Goal: Task Accomplishment & Management: Manage account settings

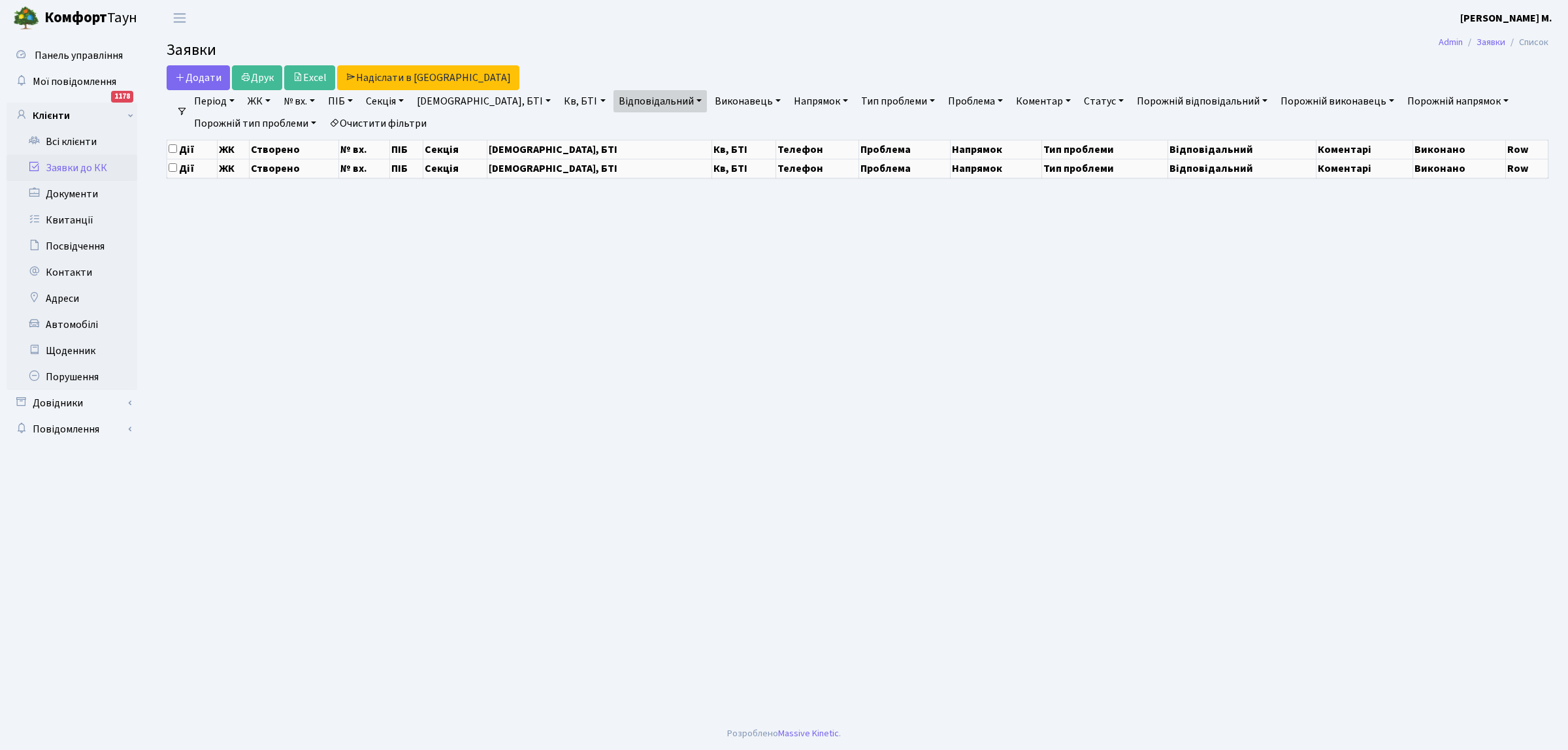
select select "25"
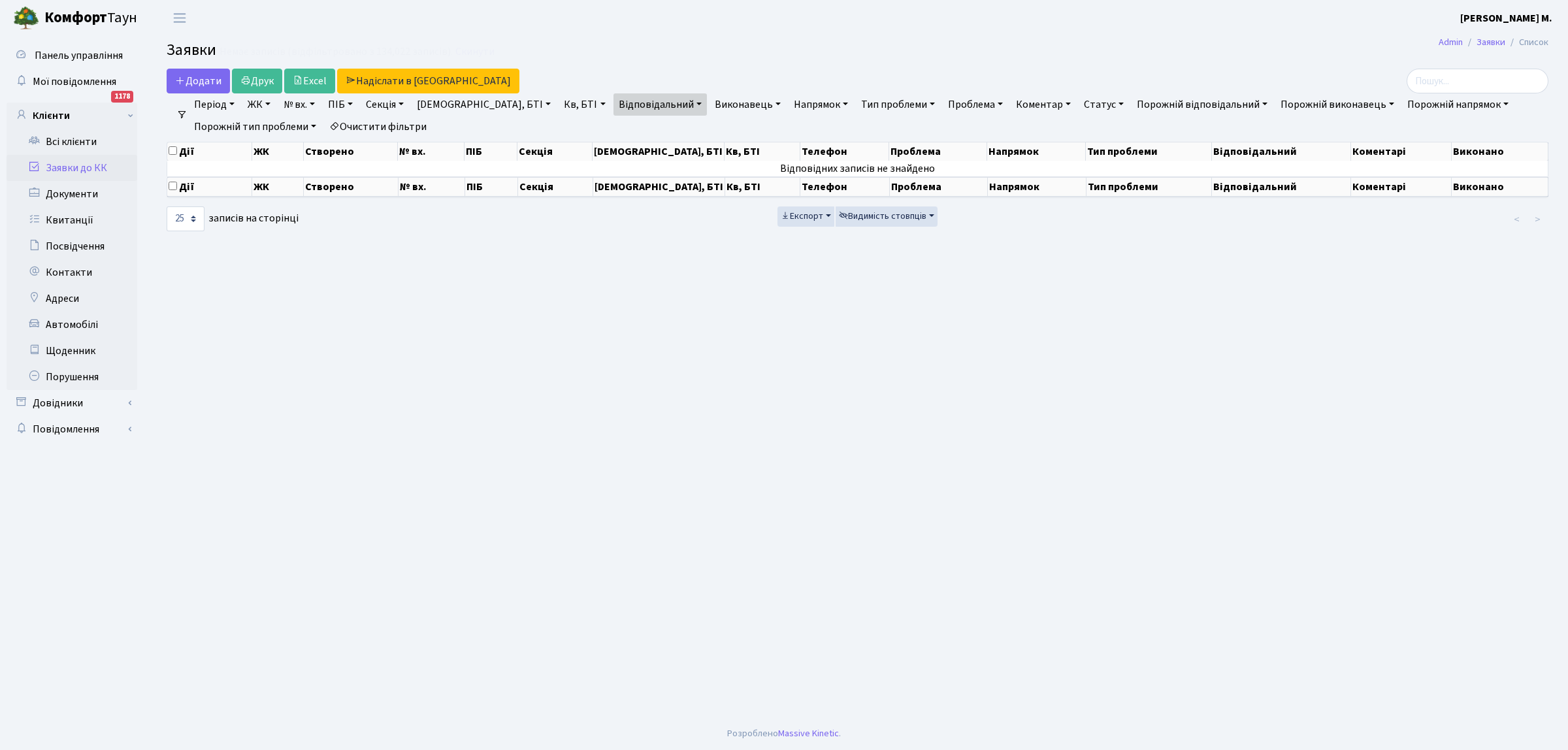
drag, startPoint x: 94, startPoint y: 169, endPoint x: 123, endPoint y: 164, distance: 29.4
click at [93, 168] on link "Заявки до КК" at bounding box center [72, 167] width 130 height 26
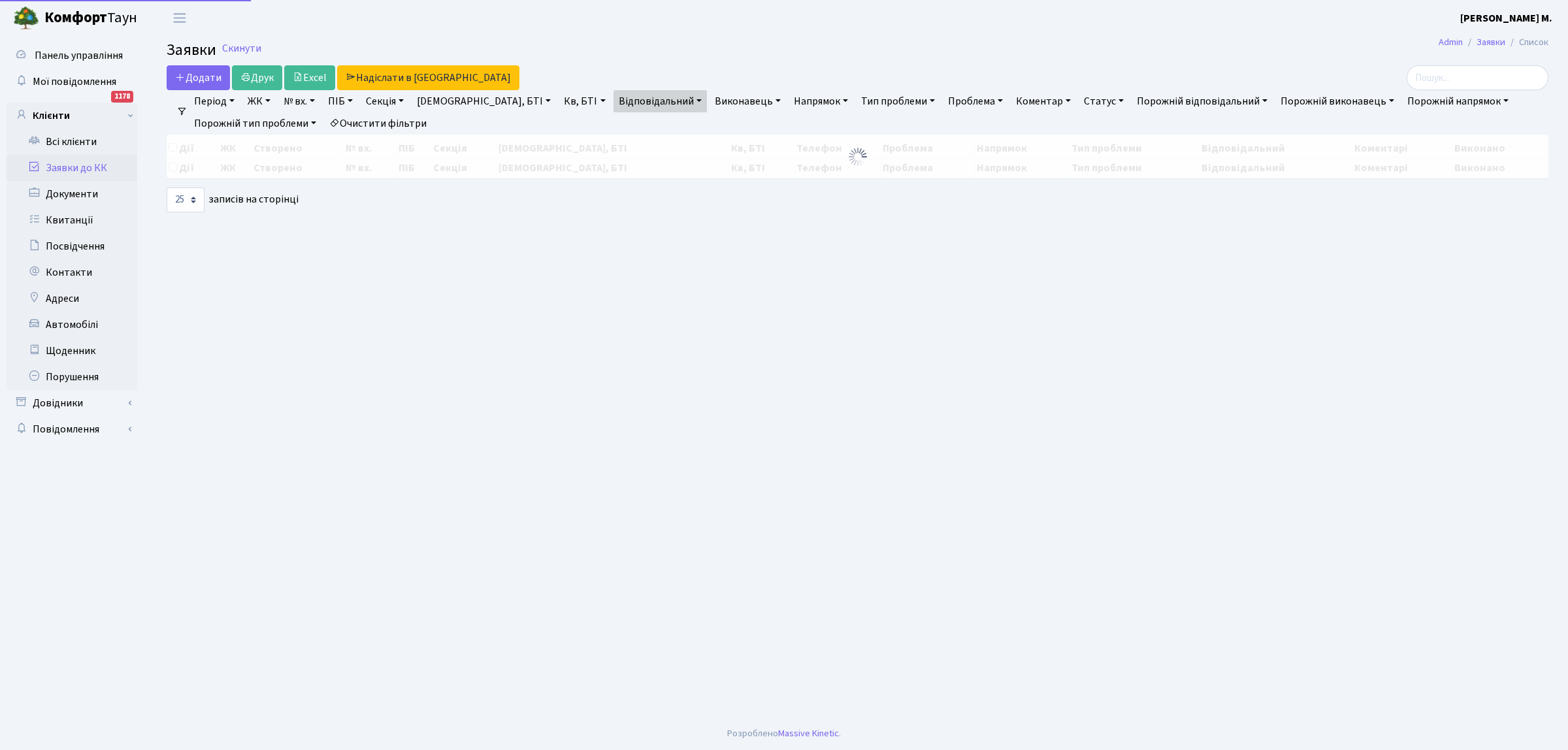
select select "25"
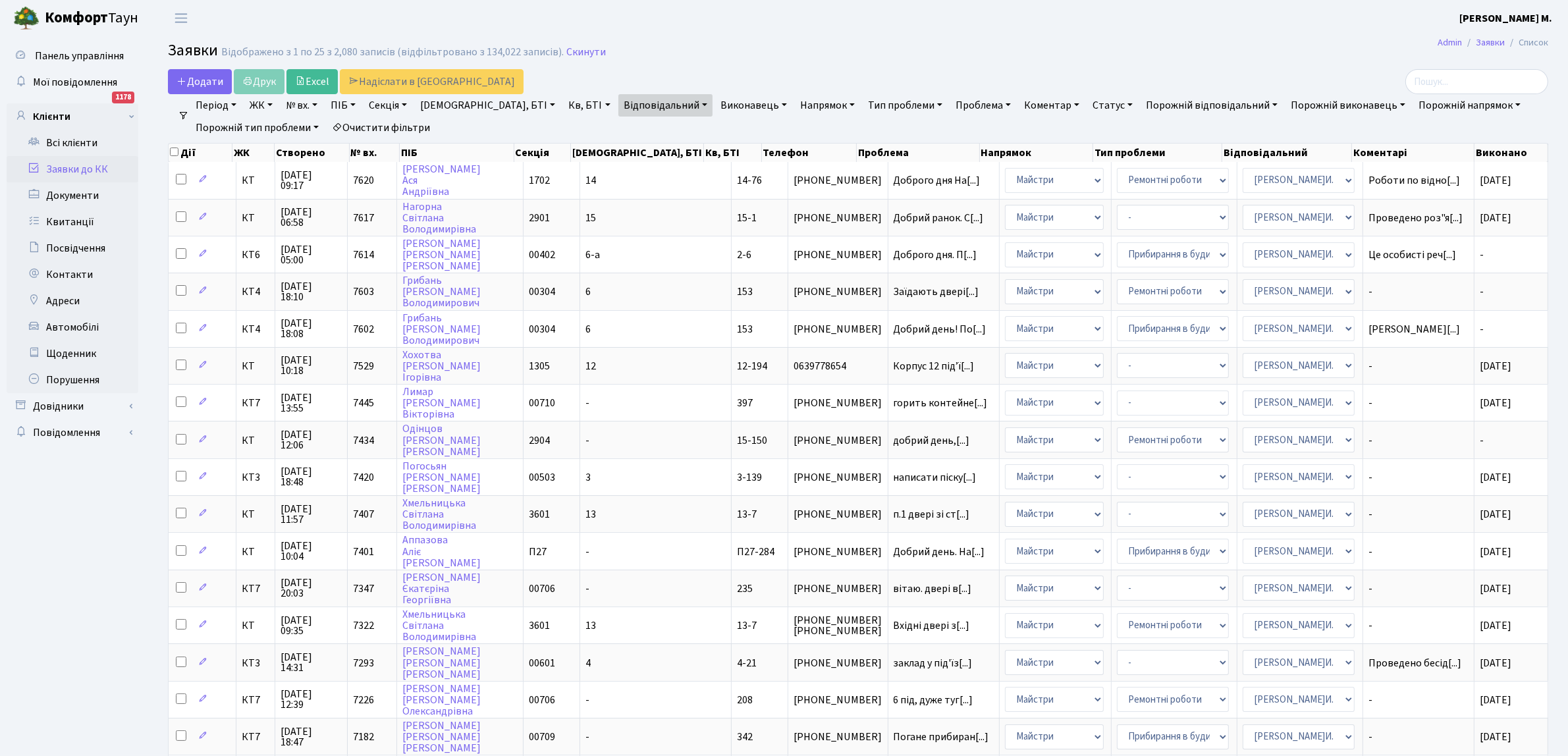
click at [1087, 99] on link "Статус" at bounding box center [1112, 106] width 51 height 23
click at [1088, 183] on link "Не виконано" at bounding box center [1140, 185] width 104 height 20
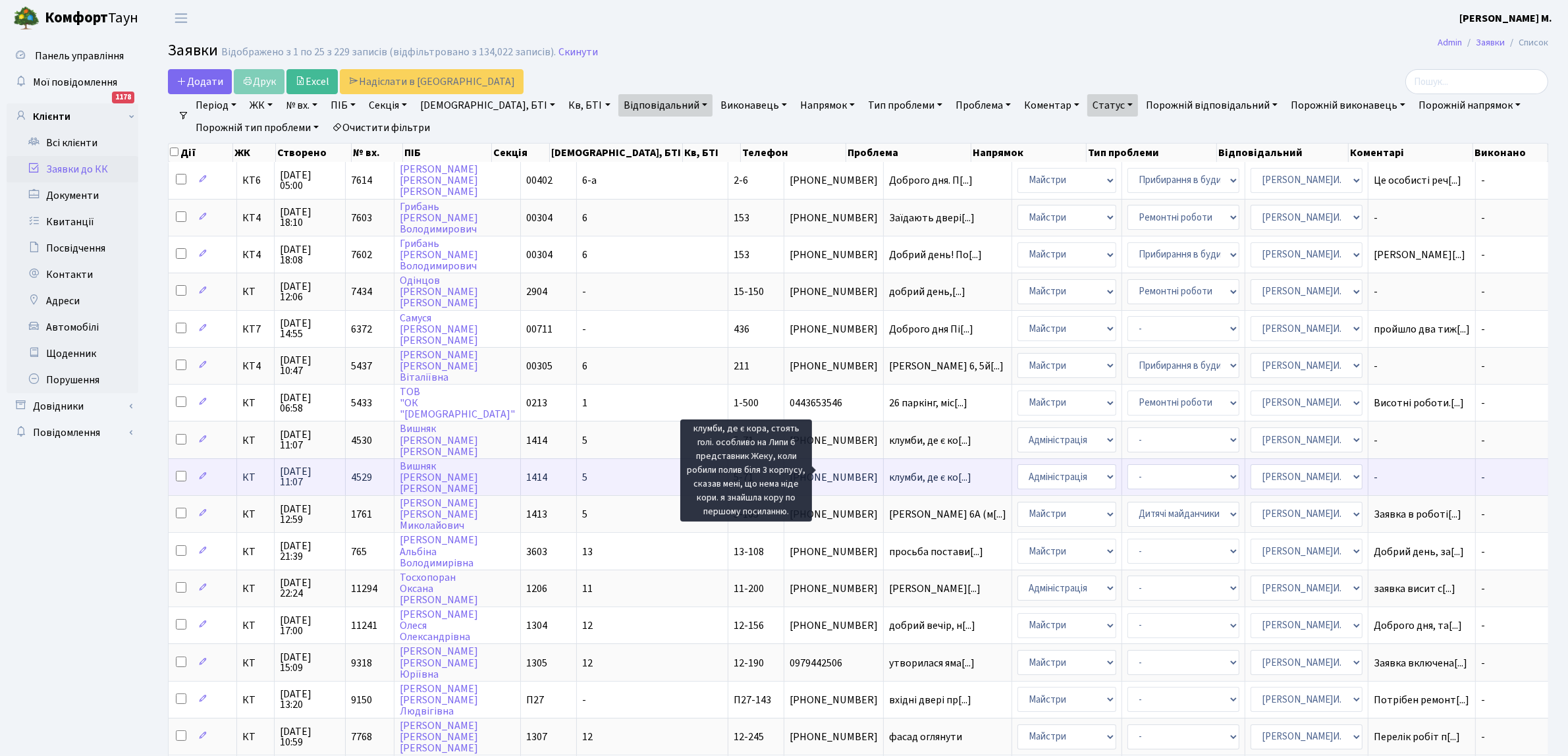
click at [889, 474] on span "клумби, де є ко[...]" at bounding box center [930, 477] width 82 height 14
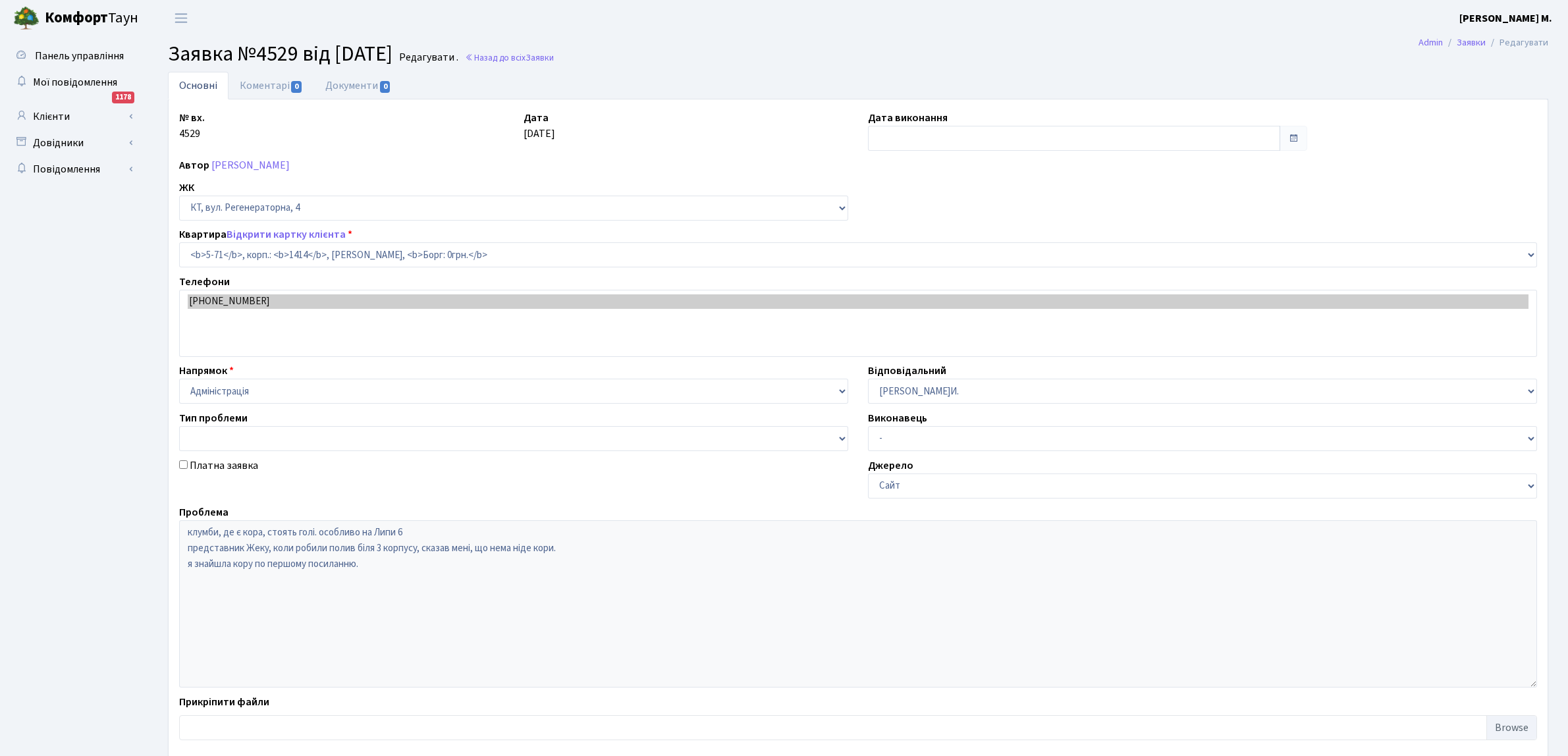
select select "2481"
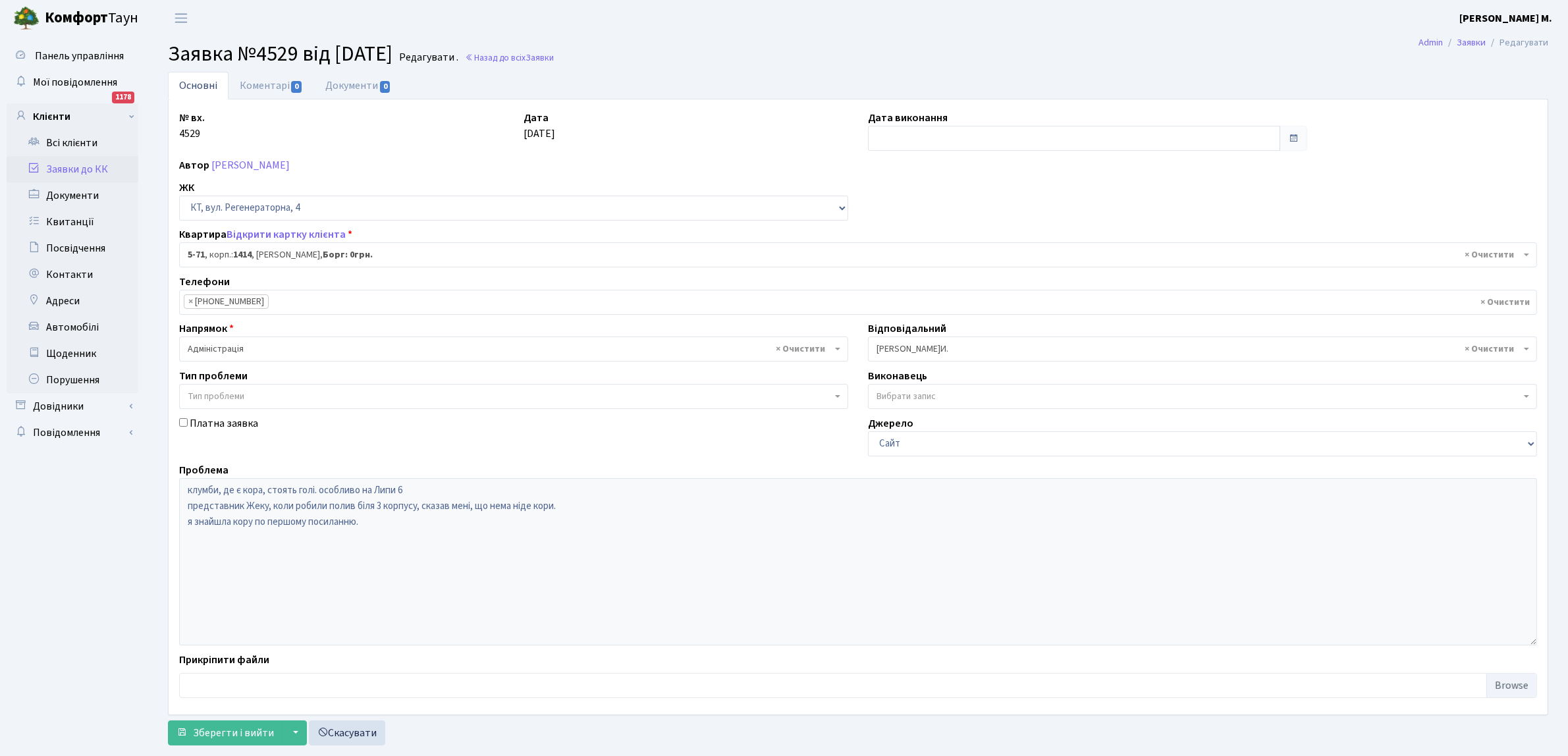
click at [1526, 350] on b at bounding box center [1526, 349] width 5 height 2
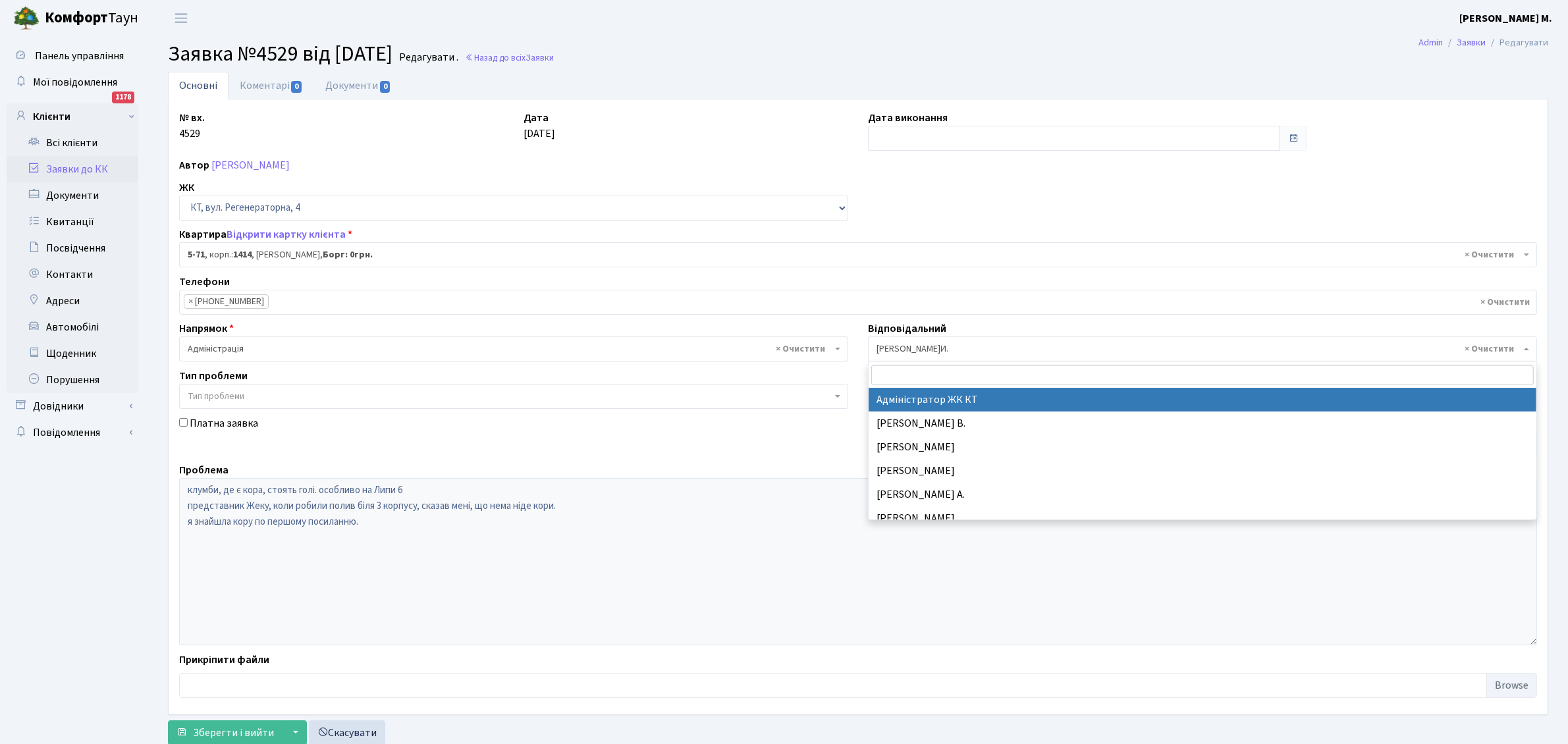
select select "112"
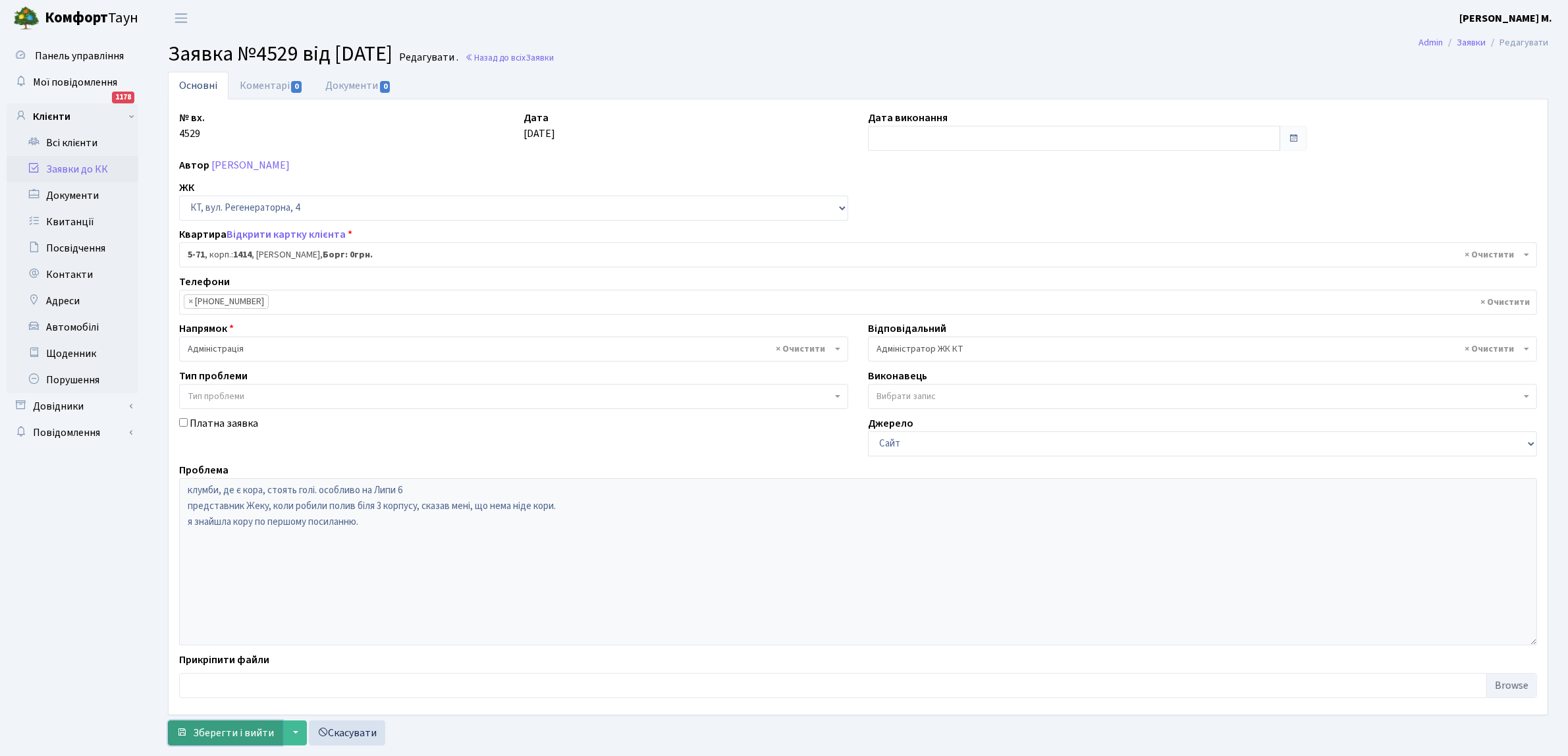
click at [231, 736] on span "Зберегти і вийти" at bounding box center [233, 733] width 81 height 14
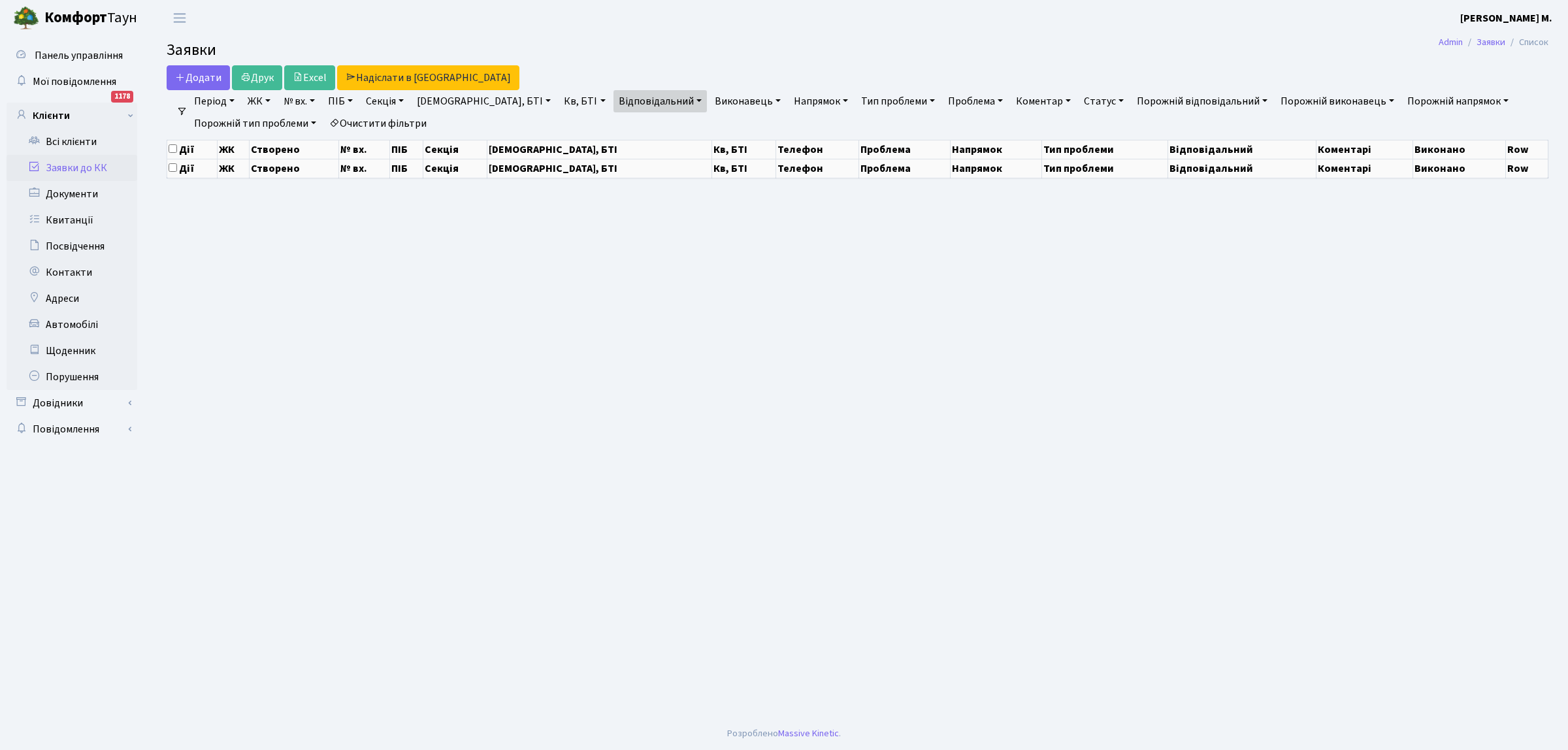
select select "25"
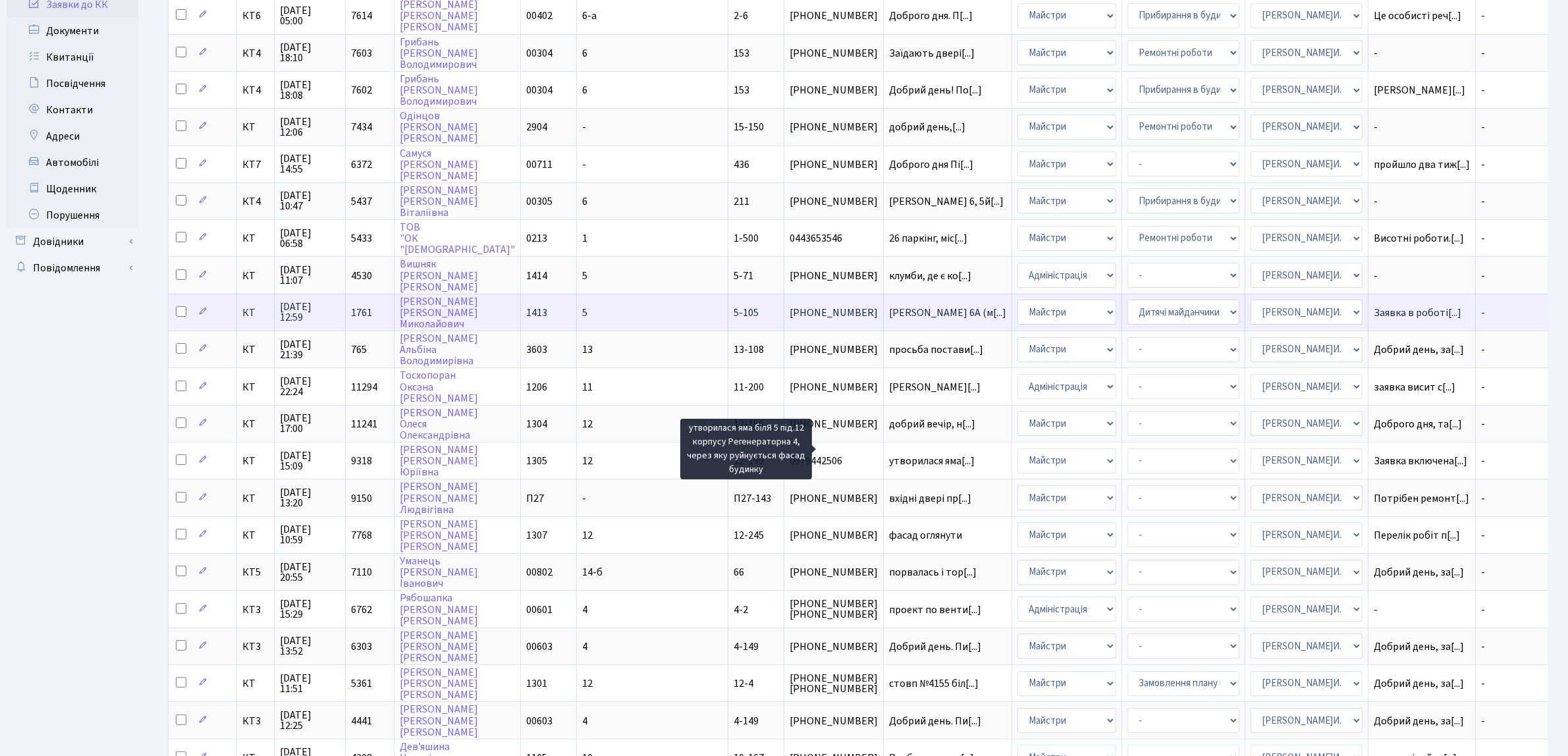
scroll to position [2, 0]
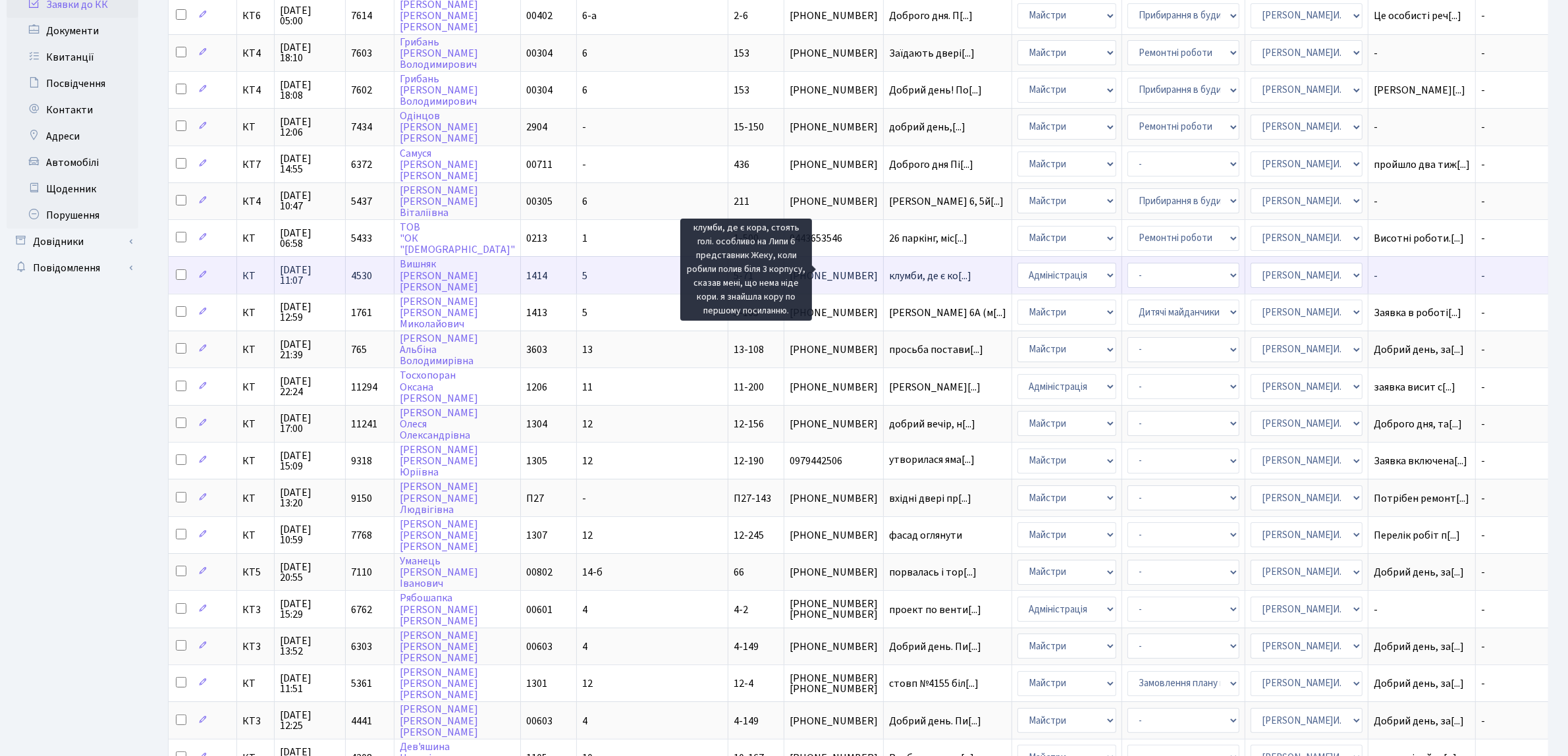
click at [889, 274] on span "клумби, де є ко[...]" at bounding box center [930, 275] width 82 height 14
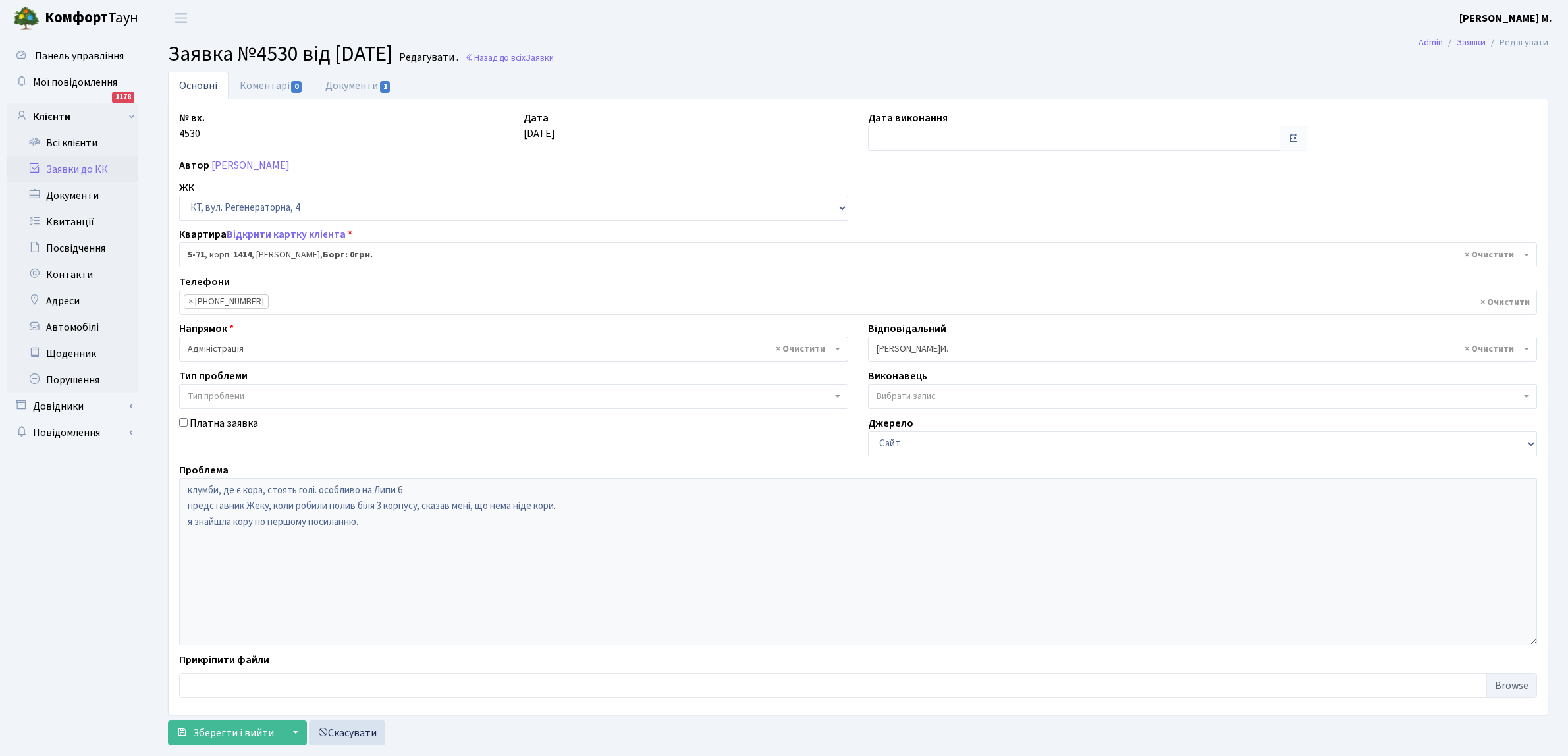
select select "2481"
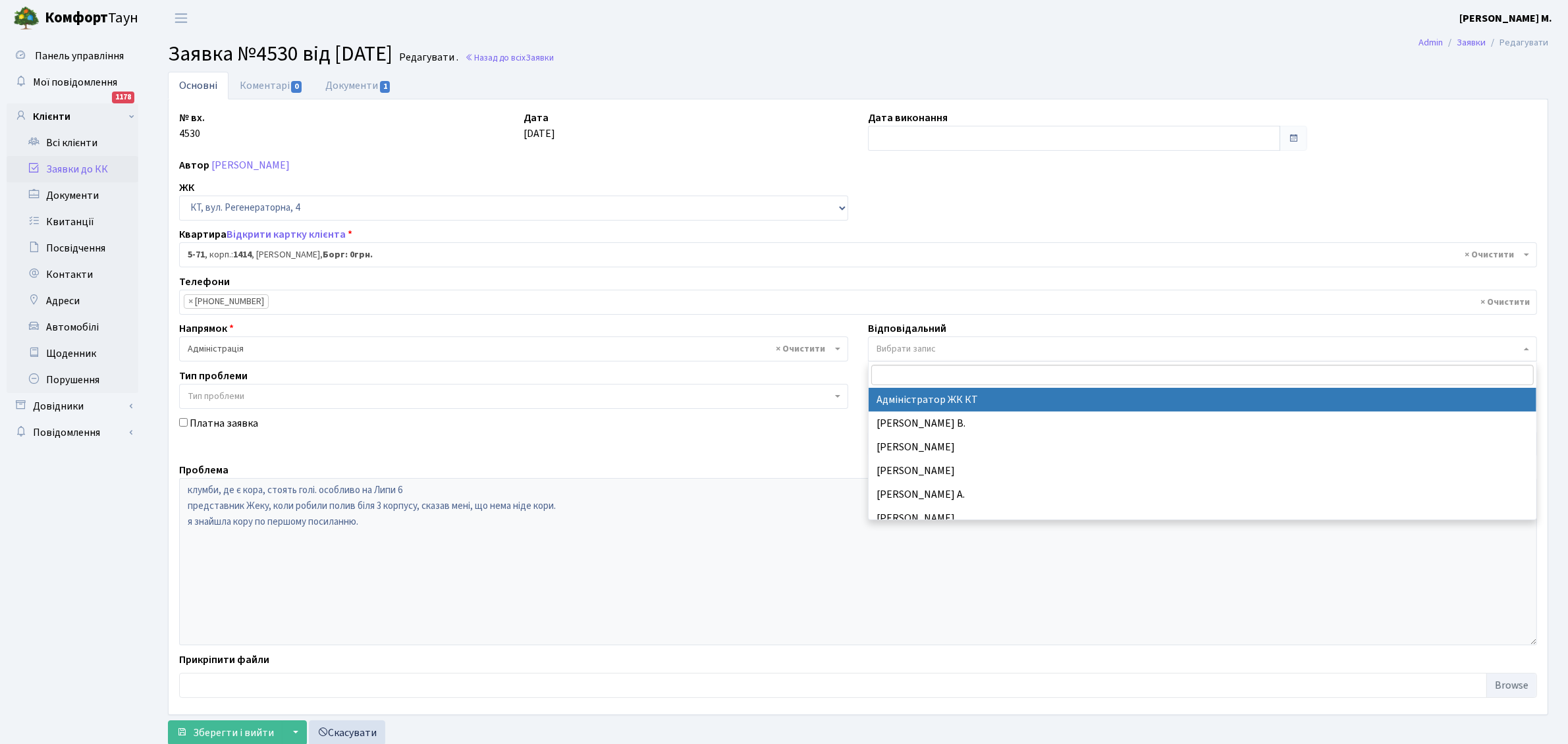
select select "112"
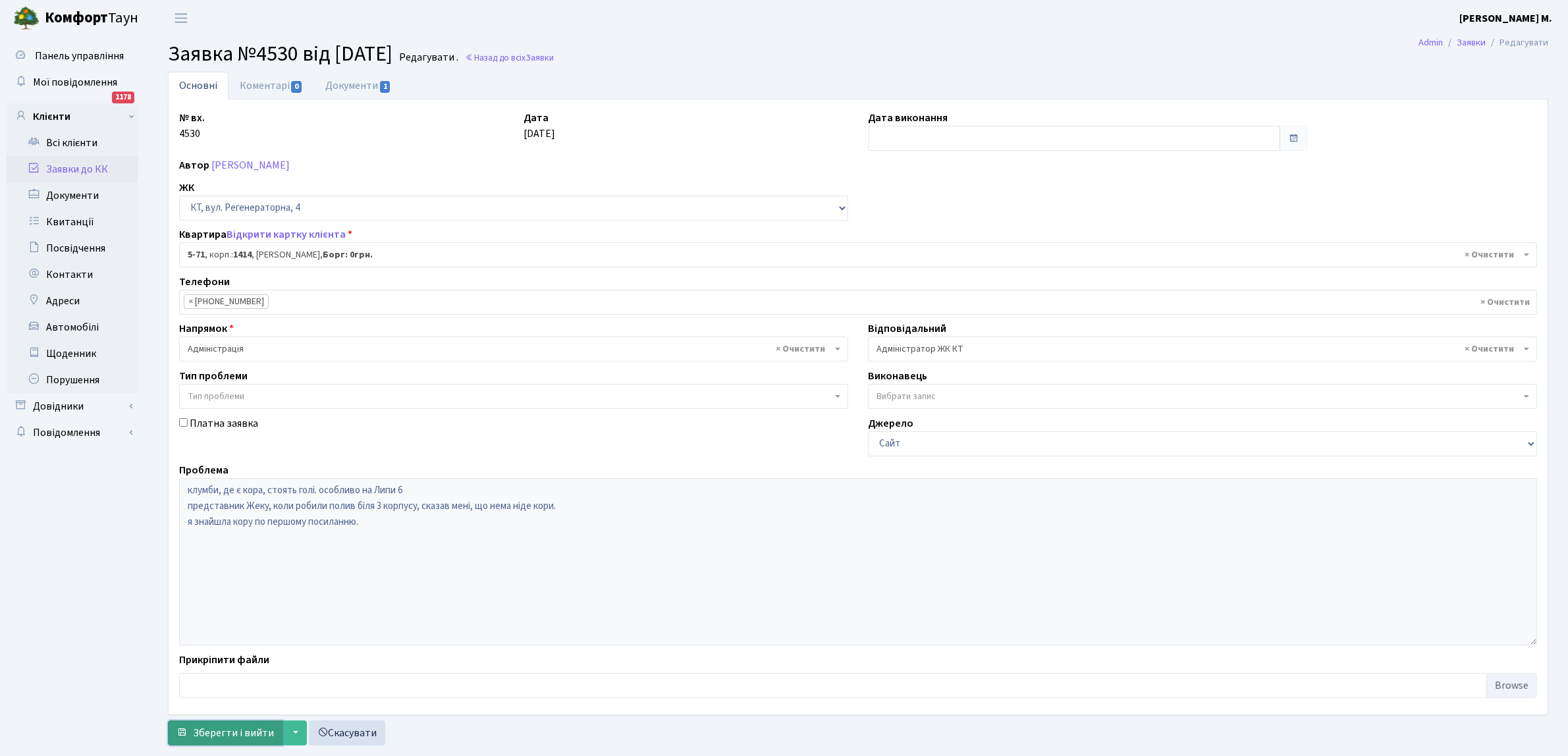
click at [237, 733] on span "Зберегти і вийти" at bounding box center [233, 733] width 81 height 14
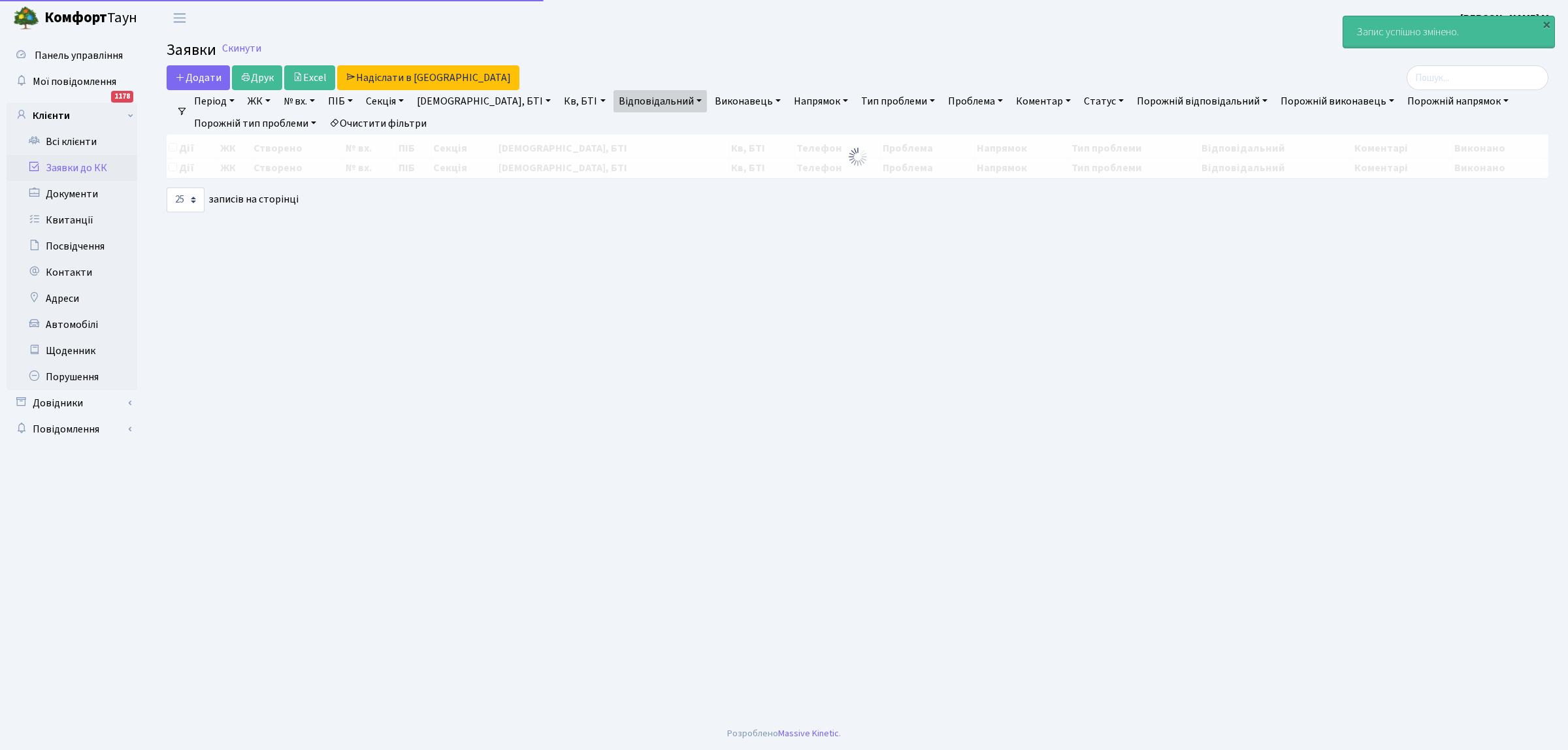
select select "25"
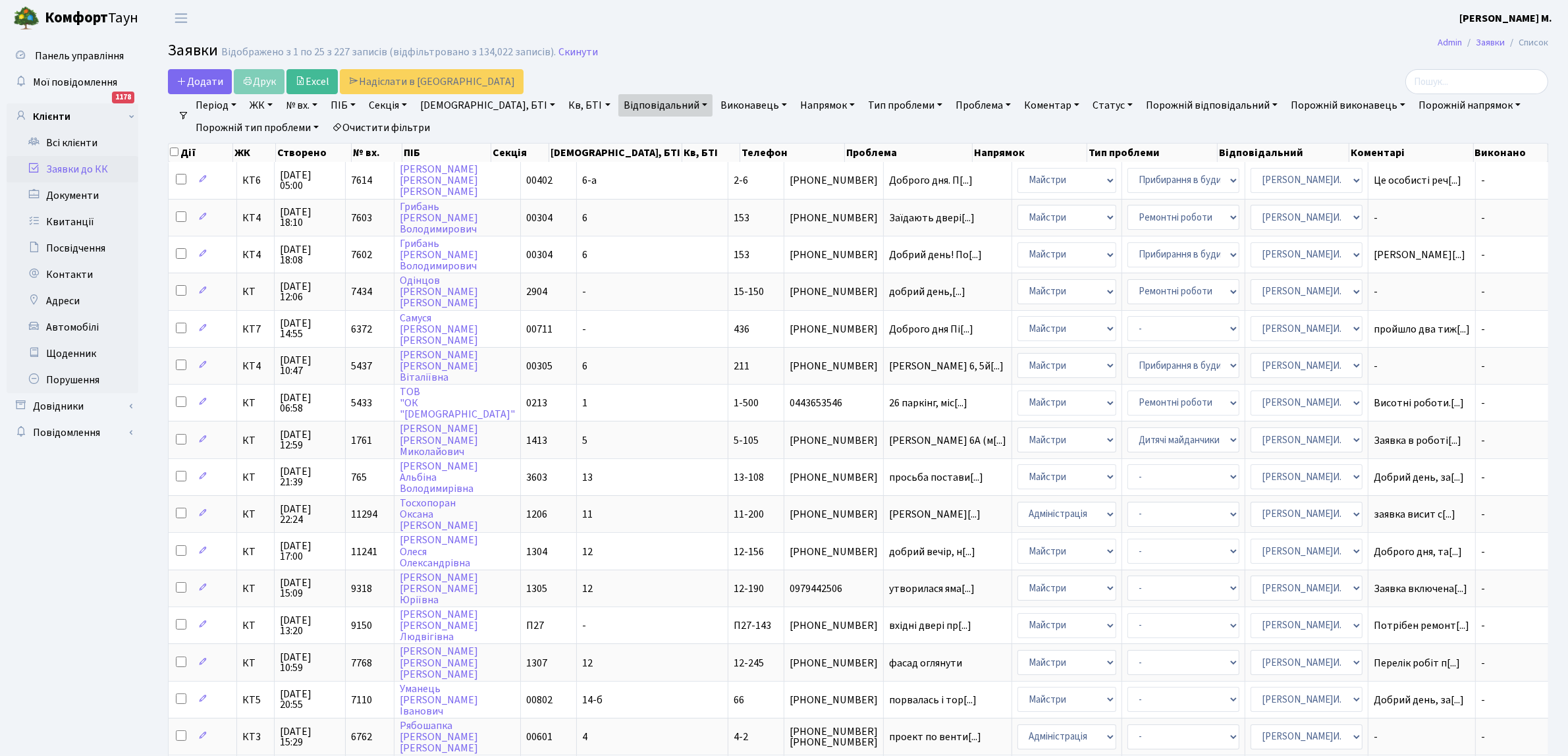
scroll to position [2, 0]
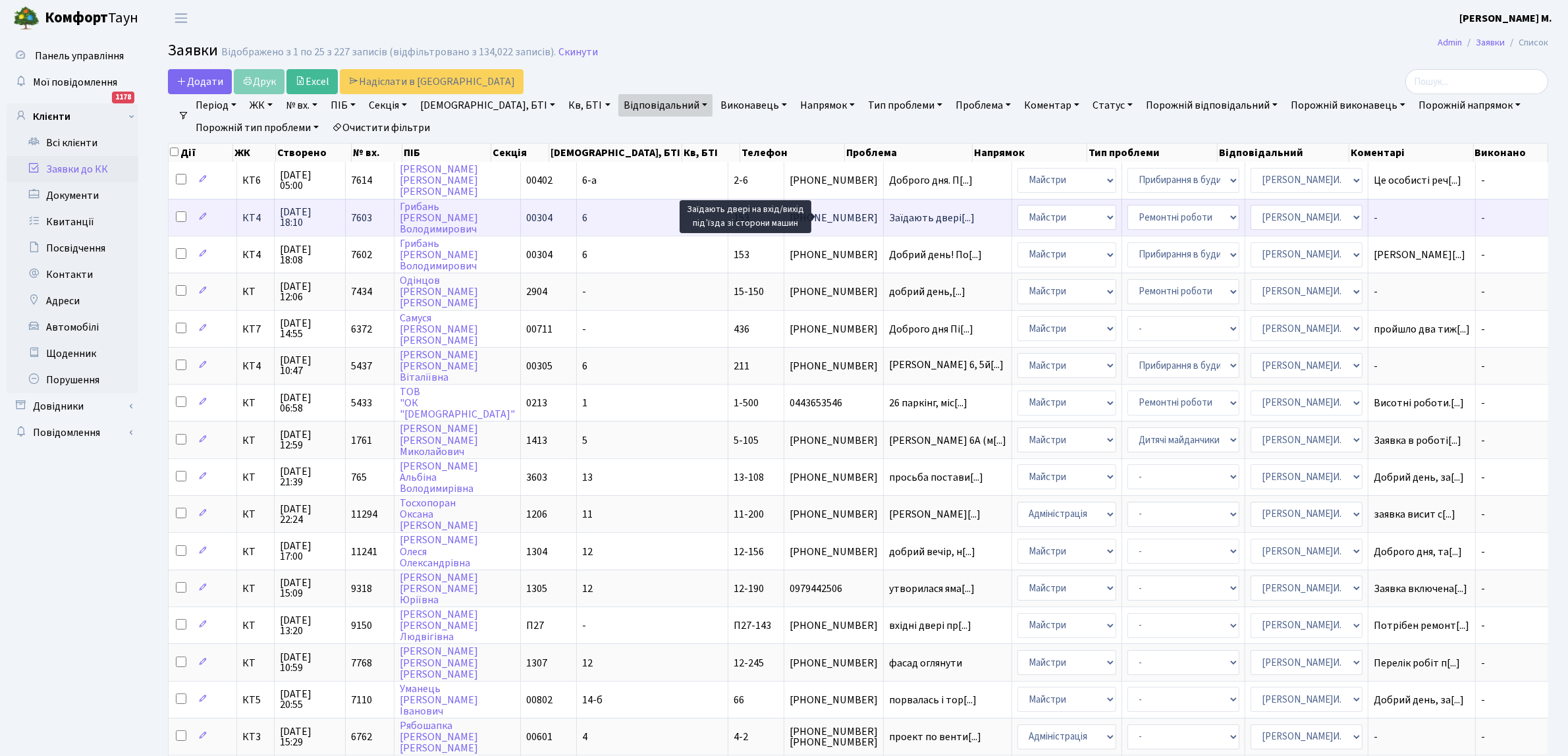
click at [889, 218] on span "Заїдають двері[...]" at bounding box center [931, 218] width 85 height 14
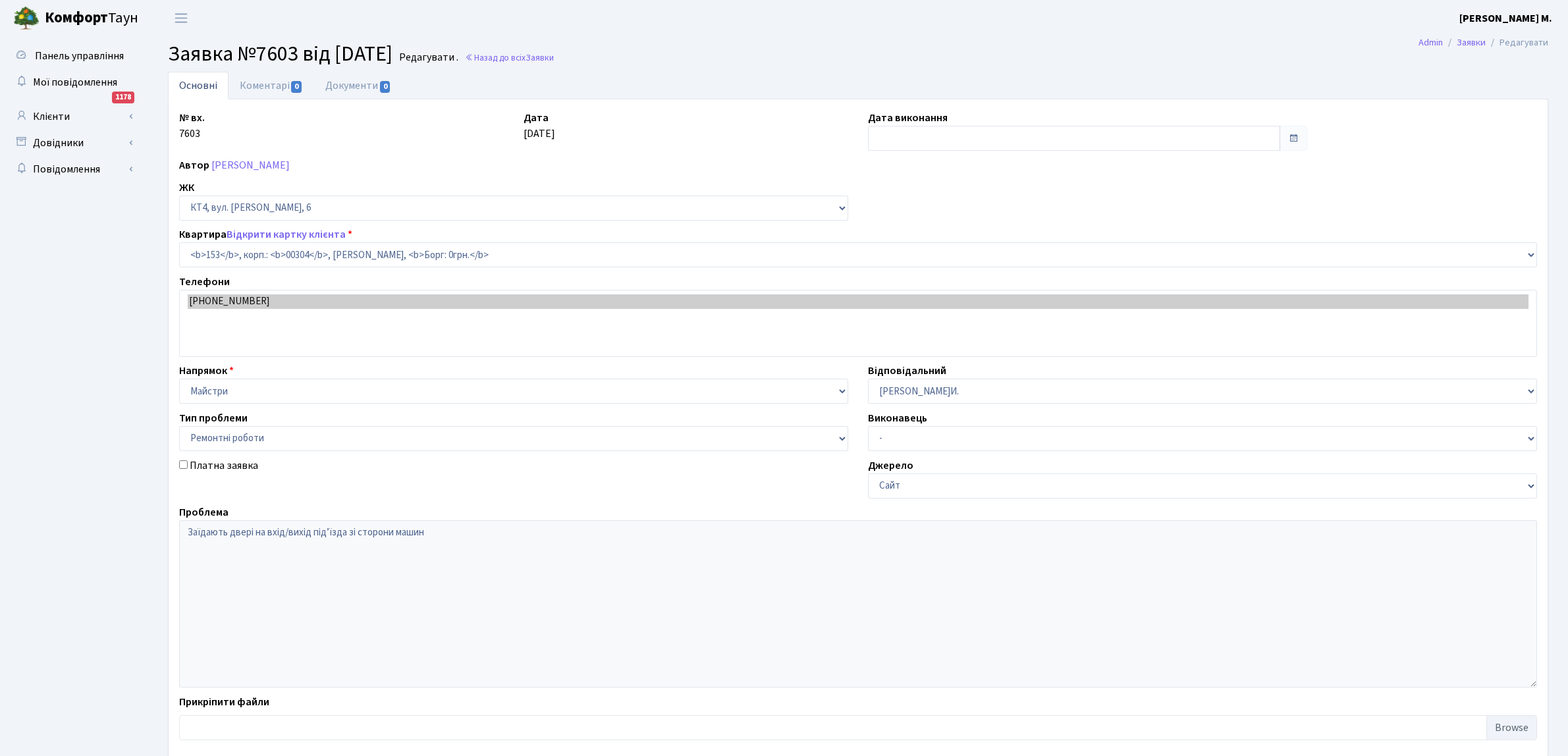
select select "16876"
select select "62"
